Goal: Transaction & Acquisition: Purchase product/service

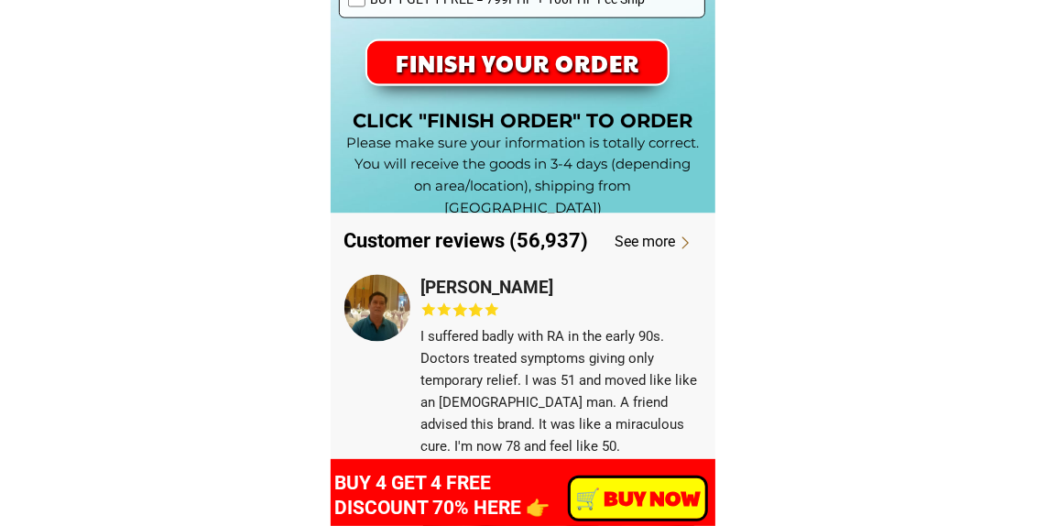
scroll to position [13420, 0]
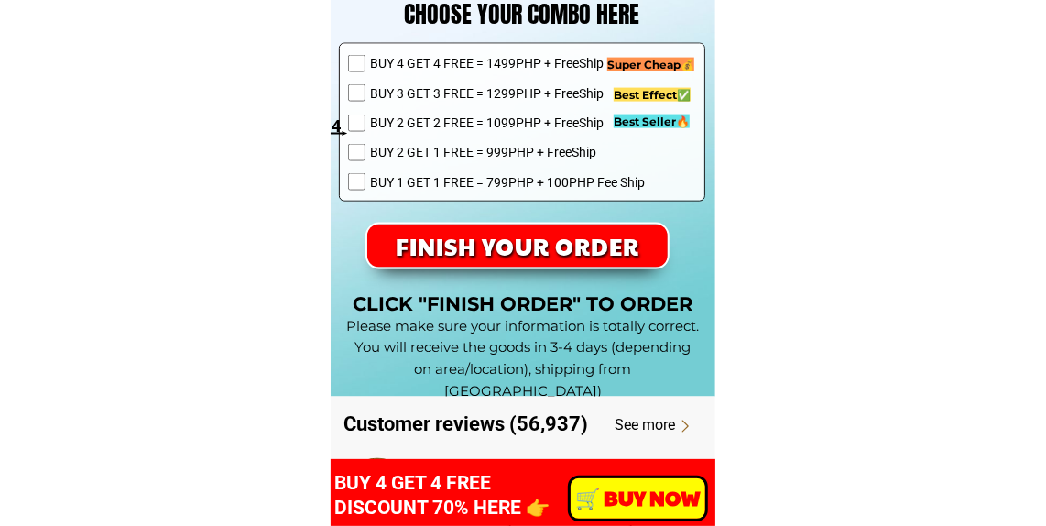
click at [348, 121] on h3 "4" at bounding box center [341, 126] width 19 height 27
click at [353, 115] on input "checkbox" at bounding box center [356, 122] width 17 height 17
checkbox input "true"
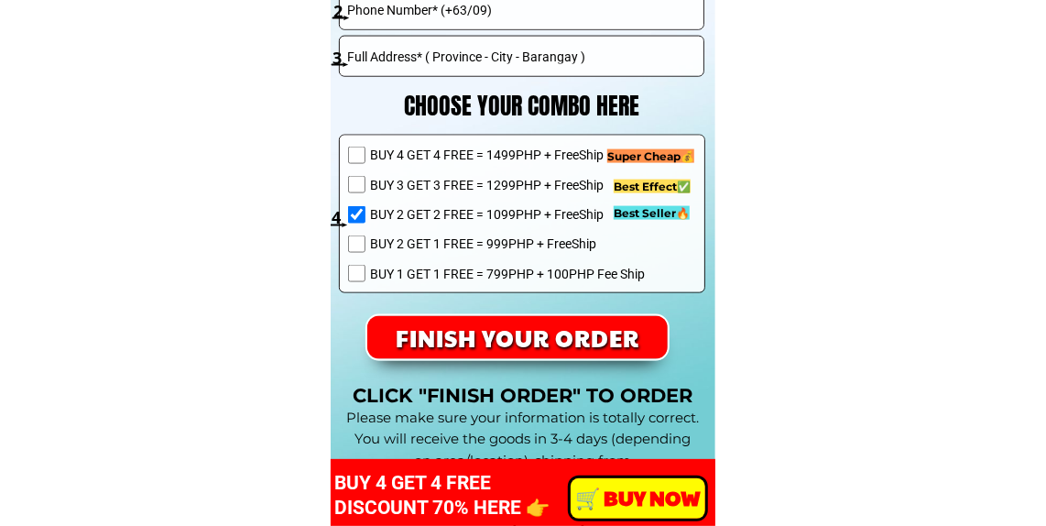
scroll to position [13054, 0]
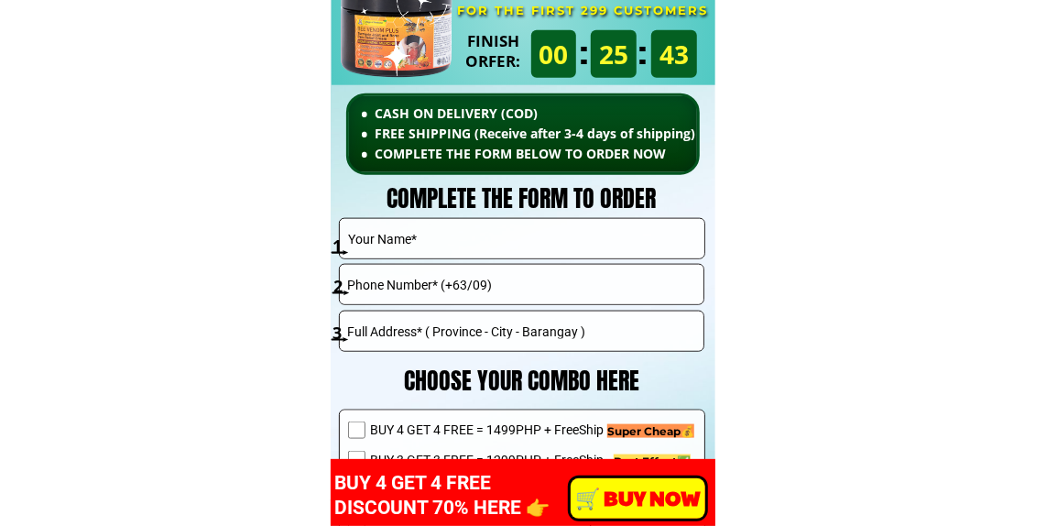
click at [427, 235] on input "text" at bounding box center [521, 238] width 357 height 39
type input "[PERSON_NAME]"
type input "[PHONE_NUMBER]"
click at [474, 328] on input "[STREET_ADDRESS]" at bounding box center [521, 330] width 357 height 39
click at [474, 330] on input "[STREET_ADDRESS]" at bounding box center [521, 330] width 357 height 39
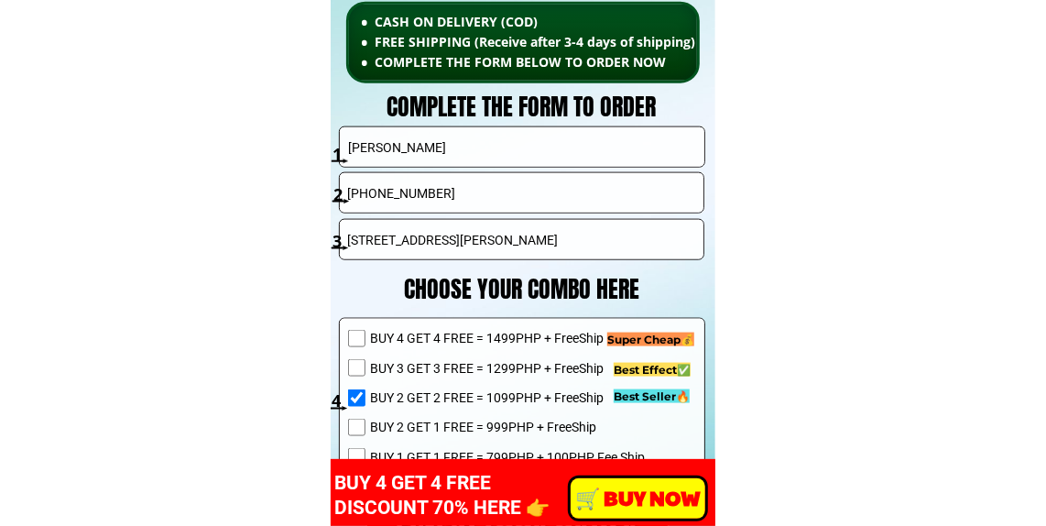
scroll to position [13328, 0]
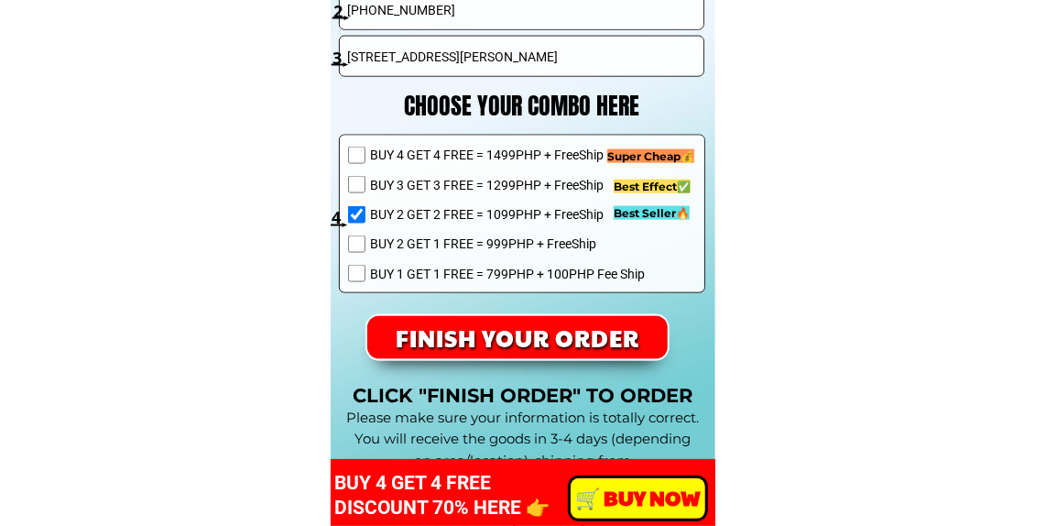
type input "[STREET_ADDRESS][PERSON_NAME]"
click at [462, 343] on p "FINISH YOUR ORDER" at bounding box center [517, 337] width 300 height 43
